Goal: Task Accomplishment & Management: Manage account settings

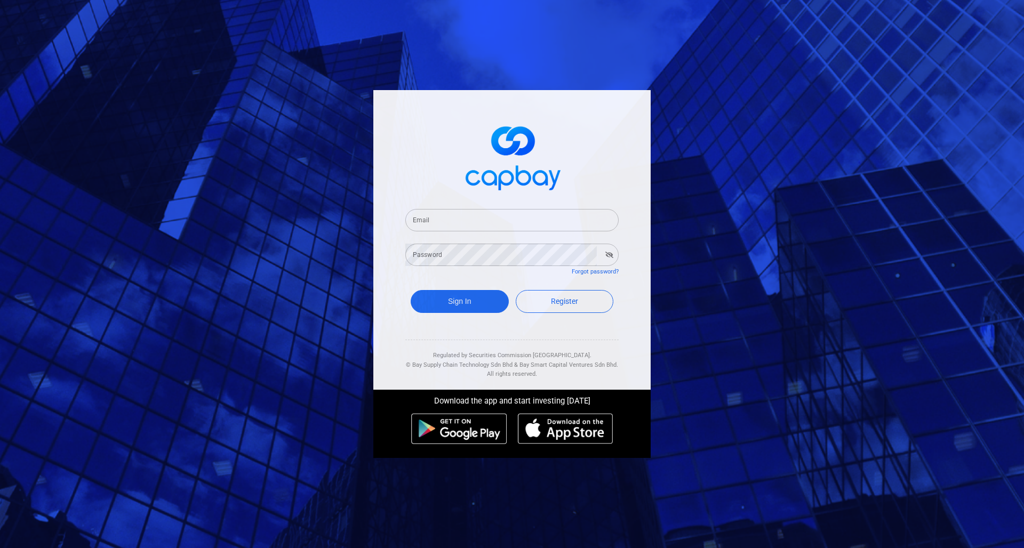
scroll to position [1, 0]
click at [438, 224] on input "Email" at bounding box center [511, 220] width 213 height 22
click at [427, 214] on input "Email" at bounding box center [511, 220] width 213 height 22
type input "[EMAIL_ADDRESS][DOMAIN_NAME]"
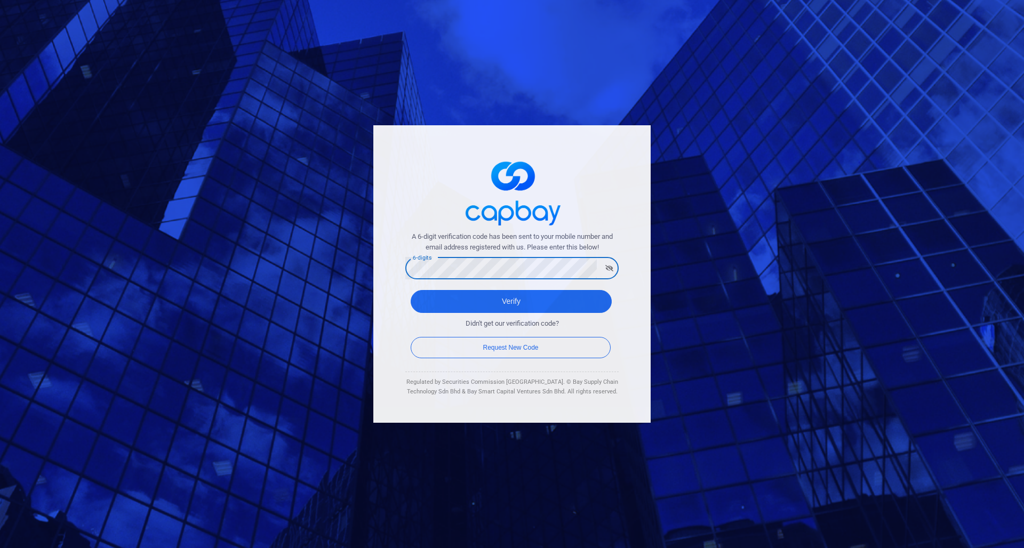
click at [511, 301] on button "Verify" at bounding box center [511, 301] width 201 height 23
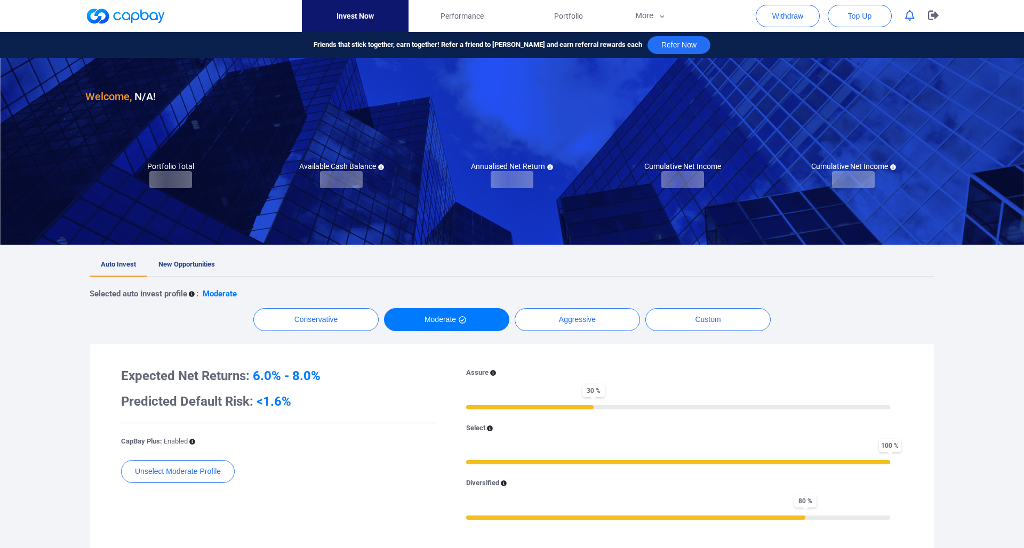
checkbox input "true"
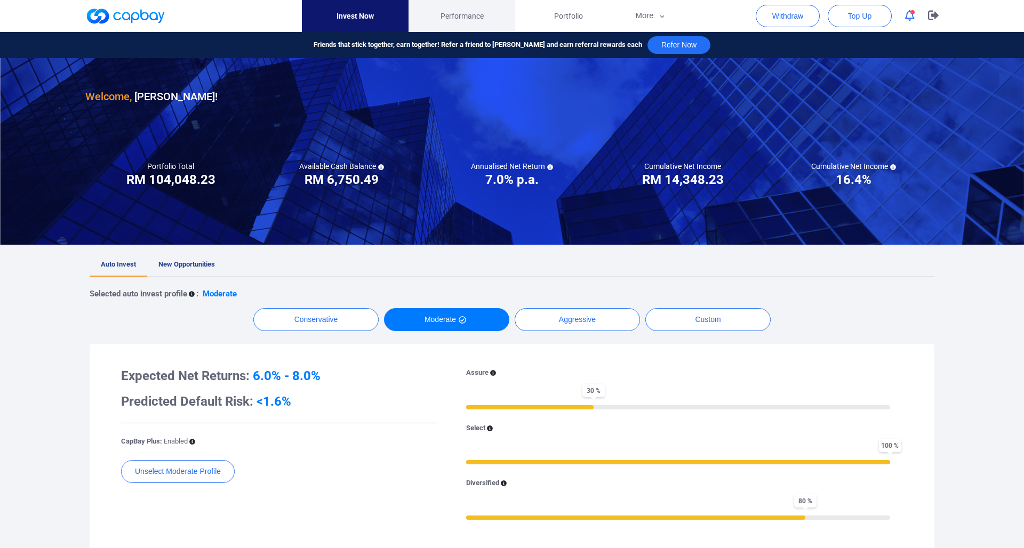
click at [463, 16] on span "Performance" at bounding box center [462, 16] width 43 height 12
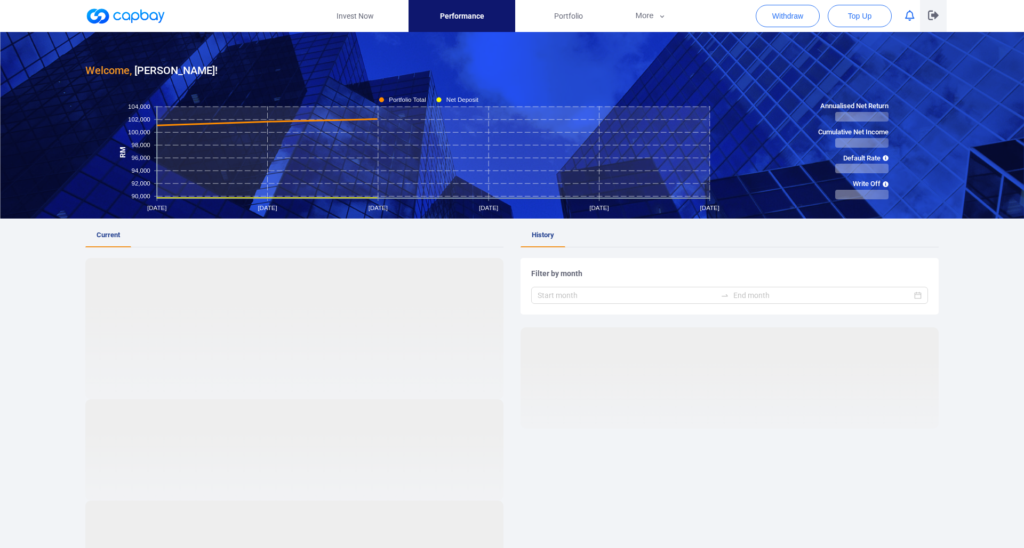
click at [930, 14] on icon "button" at bounding box center [933, 15] width 11 height 10
